Goal: Find specific page/section

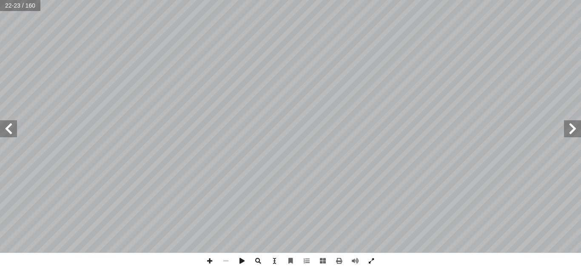
click at [367, 257] on span at bounding box center [371, 261] width 16 height 16
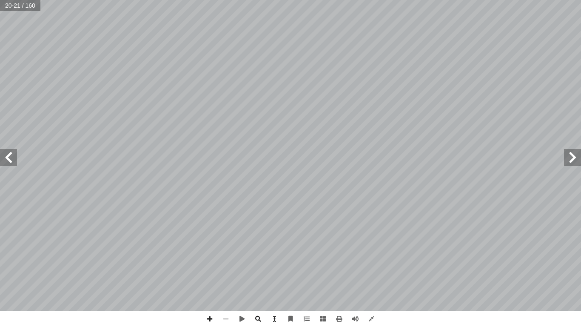
click at [195, 269] on div "١٦ : ُ ش ِ ناق ُ ن َ ، و َ ة َ ي ِ ت آ � ْ ال َ ة َ ح ْ و َّ الل ُ ل َّ م أ ا َ…" at bounding box center [290, 163] width 581 height 327
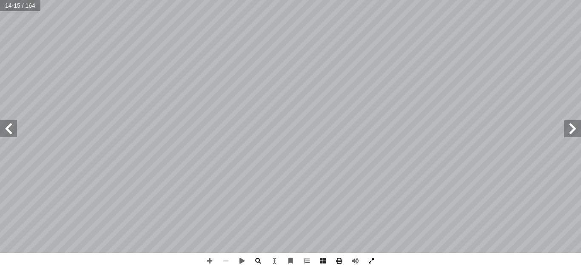
click at [373, 256] on span at bounding box center [371, 261] width 16 height 16
